Goal: Task Accomplishment & Management: Manage account settings

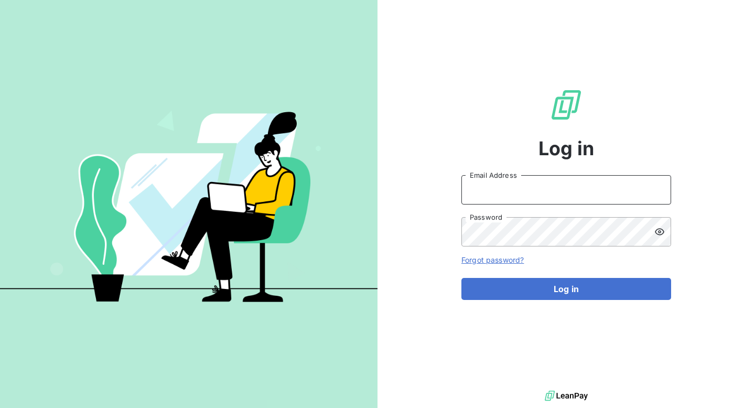
click at [487, 188] on input "Email Address" at bounding box center [566, 189] width 210 height 29
type input "[PERSON_NAME][EMAIL_ADDRESS][PERSON_NAME][DOMAIN_NAME]"
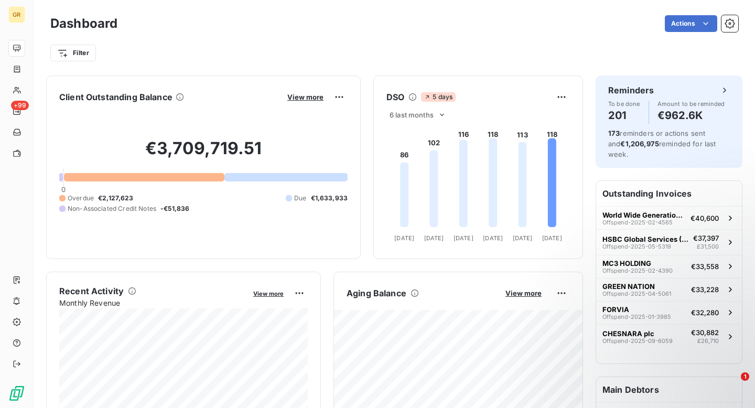
scroll to position [1, 0]
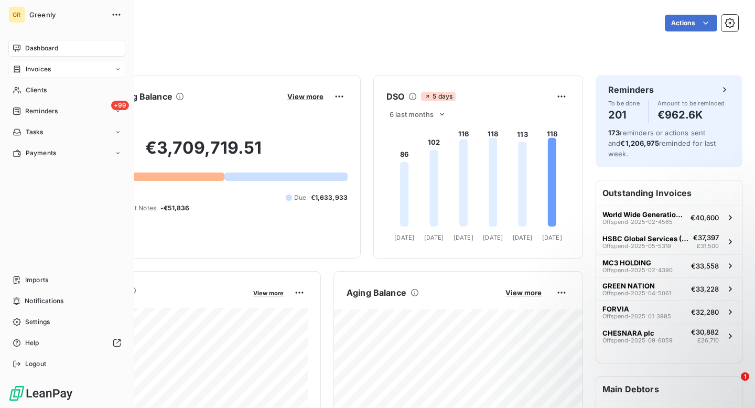
click at [27, 68] on span "Invoices" at bounding box center [38, 68] width 25 height 9
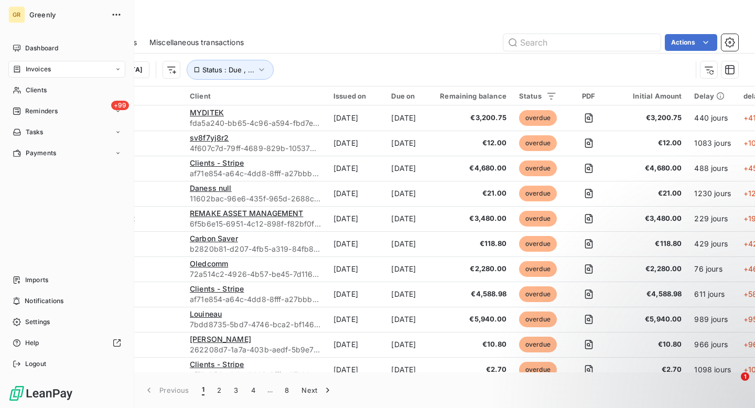
click at [50, 69] on span "Invoices" at bounding box center [38, 68] width 25 height 9
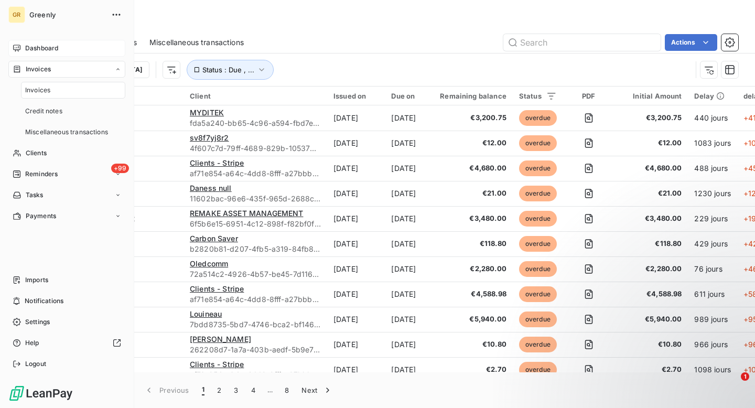
click at [55, 49] on span "Dashboard" at bounding box center [41, 48] width 33 height 9
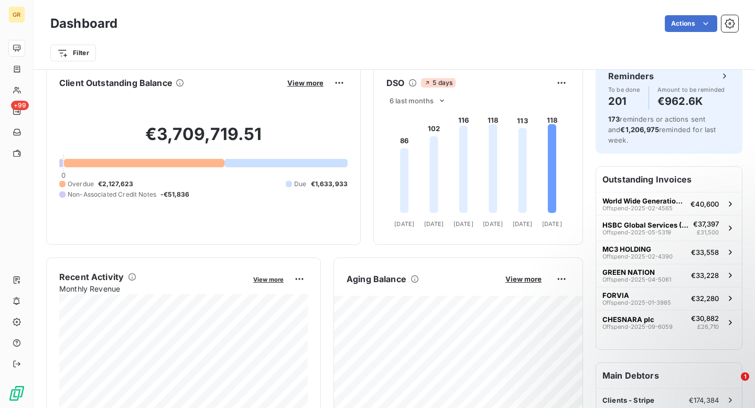
scroll to position [20, 0]
